Goal: Use online tool/utility: Utilize a website feature to perform a specific function

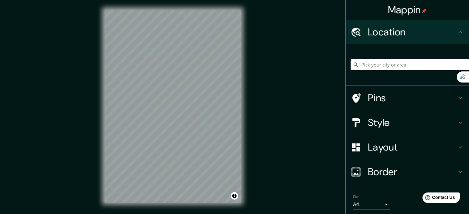
click at [417, 69] on input "Pick your city or area" at bounding box center [409, 64] width 118 height 11
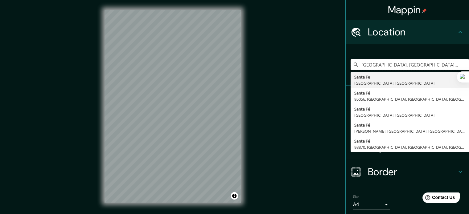
type input "[GEOGRAPHIC_DATA], [GEOGRAPHIC_DATA], [GEOGRAPHIC_DATA]"
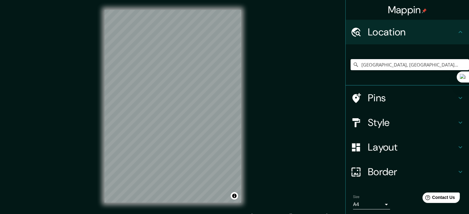
click at [368, 125] on h4 "Style" at bounding box center [412, 123] width 89 height 12
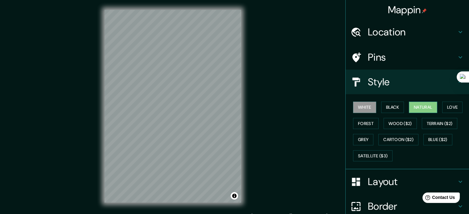
click at [412, 106] on button "Natural" at bounding box center [423, 107] width 28 height 11
click at [400, 107] on button "Black" at bounding box center [392, 107] width 23 height 11
click at [375, 118] on div "White Black Natural Love Forest Wood ($2) Terrain ($2) Grey Cartoon ($2) Blue (…" at bounding box center [409, 131] width 118 height 65
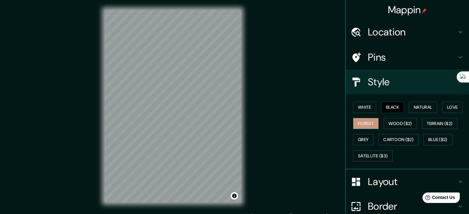
drag, startPoint x: 374, startPoint y: 119, endPoint x: 365, endPoint y: 123, distance: 10.2
click at [374, 119] on div "White Black Natural Love Forest Wood ($2) Terrain ($2) Grey Cartoon ($2) Blue (…" at bounding box center [409, 131] width 118 height 65
click at [357, 126] on button "Forest" at bounding box center [366, 123] width 26 height 11
click at [409, 109] on button "Natural" at bounding box center [423, 107] width 28 height 11
click at [259, 124] on div "Mappin Location [GEOGRAPHIC_DATA], [GEOGRAPHIC_DATA], [GEOGRAPHIC_DATA] [GEOGRA…" at bounding box center [234, 111] width 469 height 223
